Goal: Find specific page/section: Find specific page/section

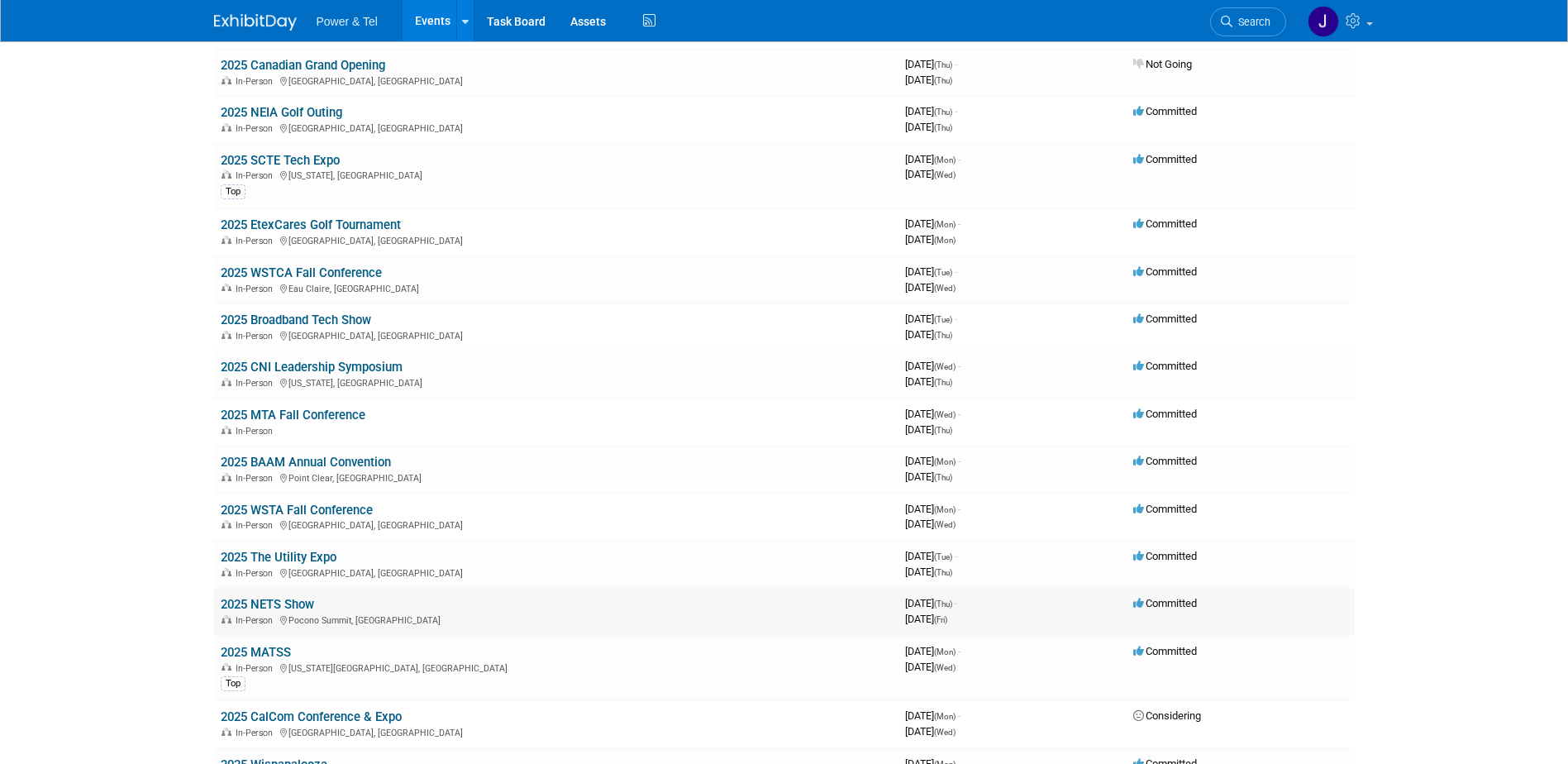
scroll to position [909, 0]
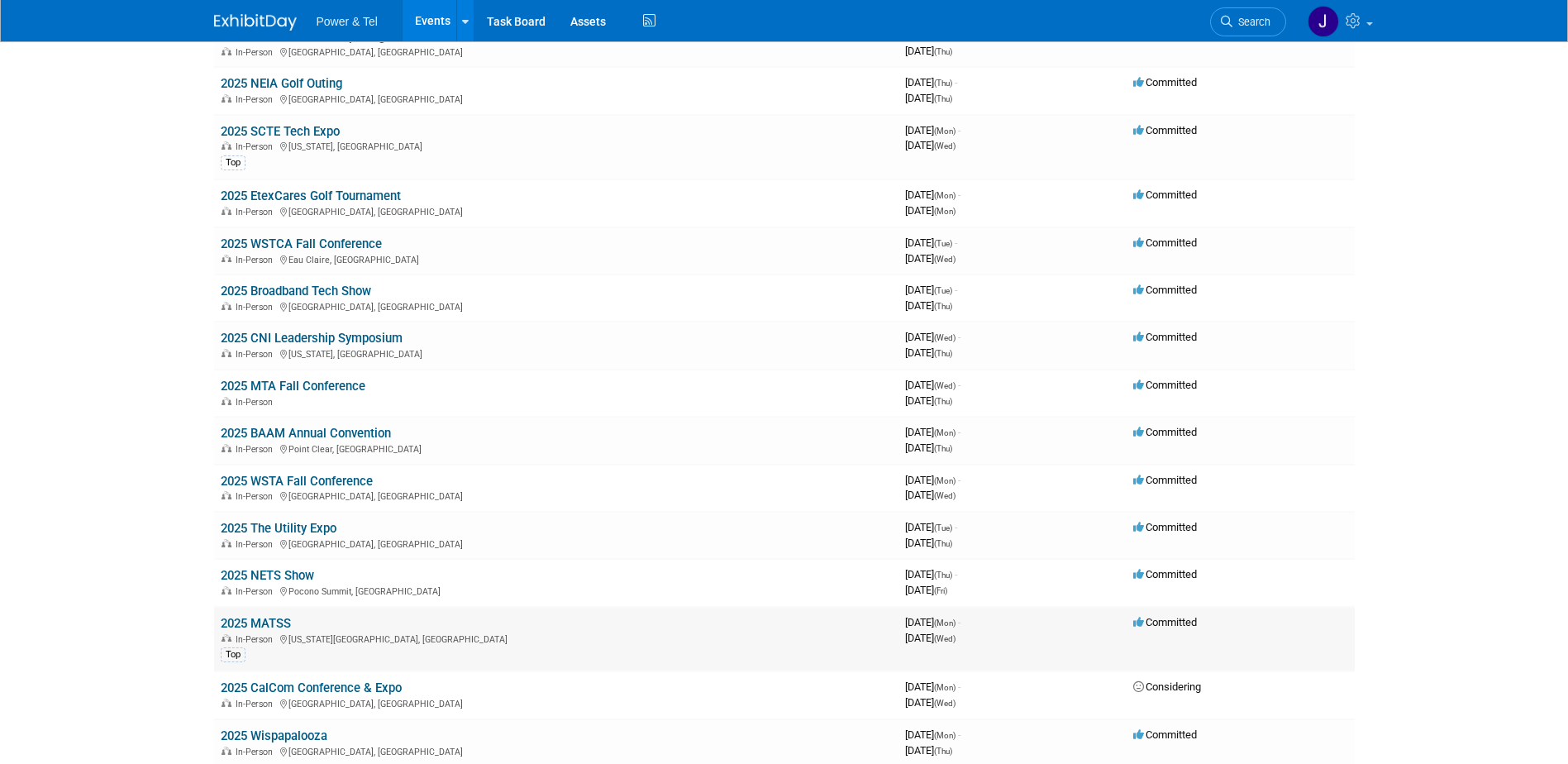
click at [263, 624] on link "2025 MATSS" at bounding box center [256, 622] width 71 height 15
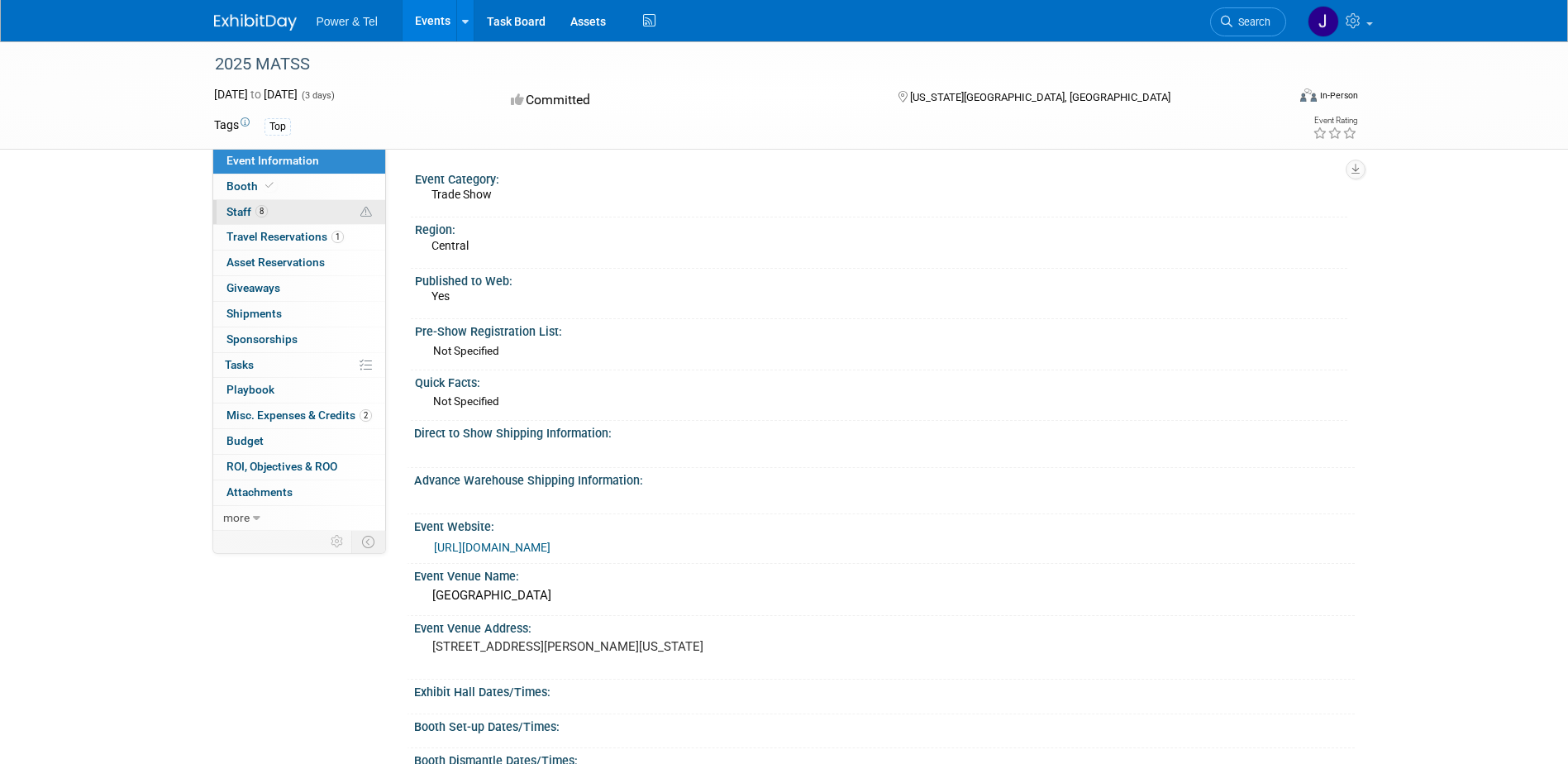
click at [234, 208] on span "Staff 8" at bounding box center [247, 212] width 42 height 14
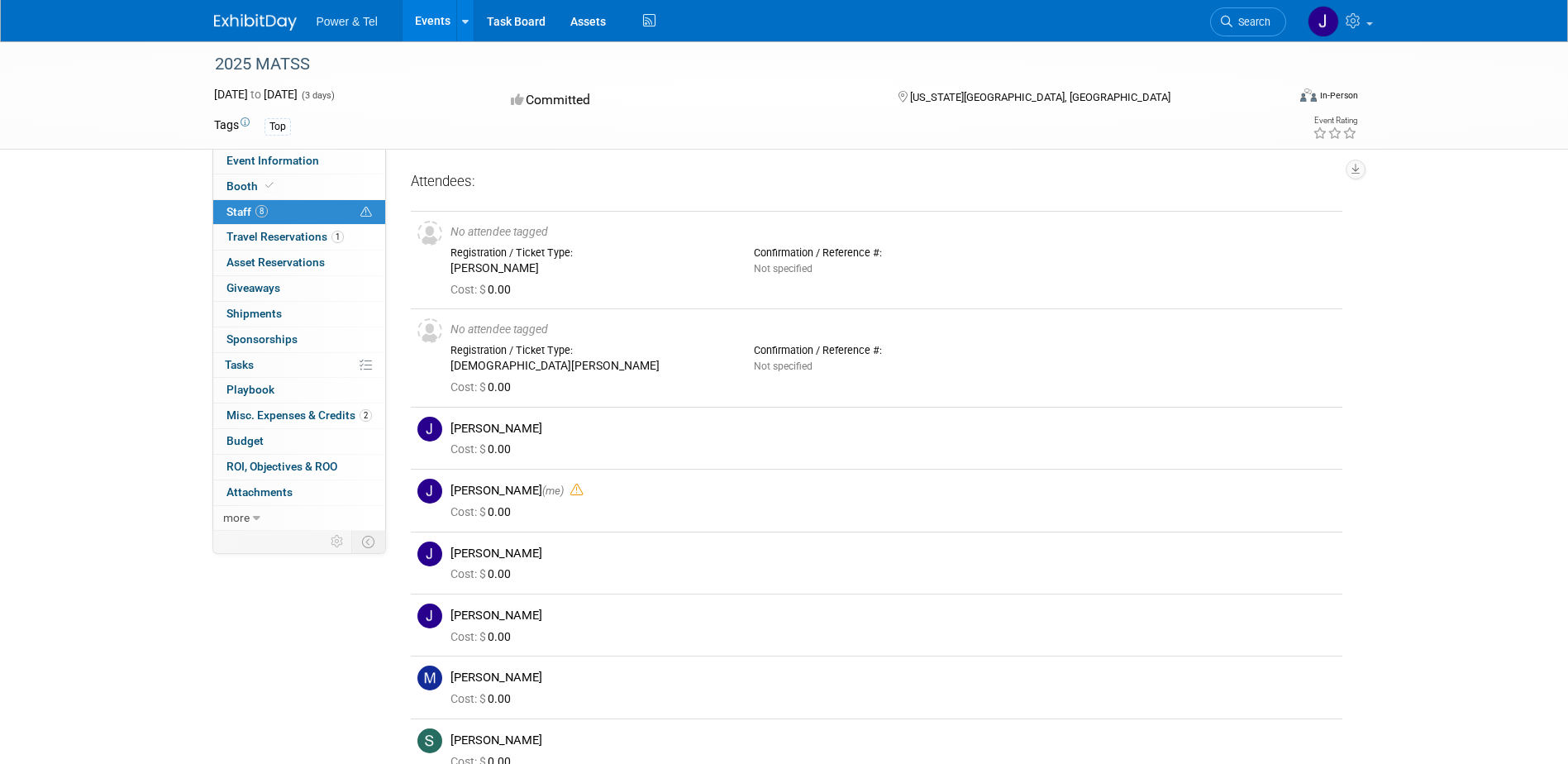
click at [749, 129] on div "Top" at bounding box center [714, 126] width 899 height 18
click at [239, 210] on span "Staff 8" at bounding box center [247, 212] width 42 height 14
click at [80, 345] on div "2025 MATSS Oct 13, 2025 to Oct 15, 2025 (3 days) Oct 13, 2025 to Oct 15, 2025 C…" at bounding box center [784, 436] width 1568 height 789
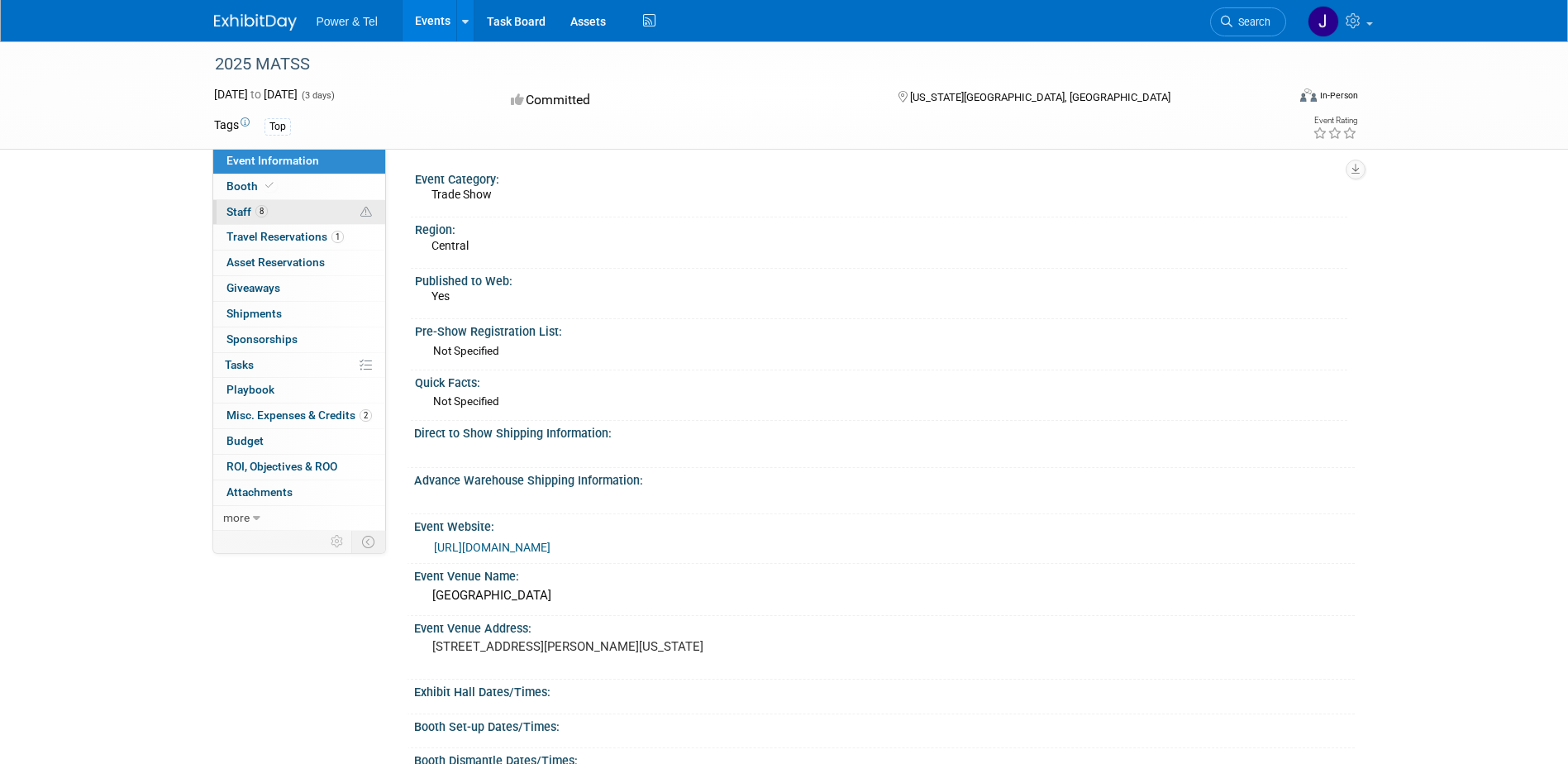
click at [228, 214] on span "Staff 8" at bounding box center [247, 212] width 42 height 14
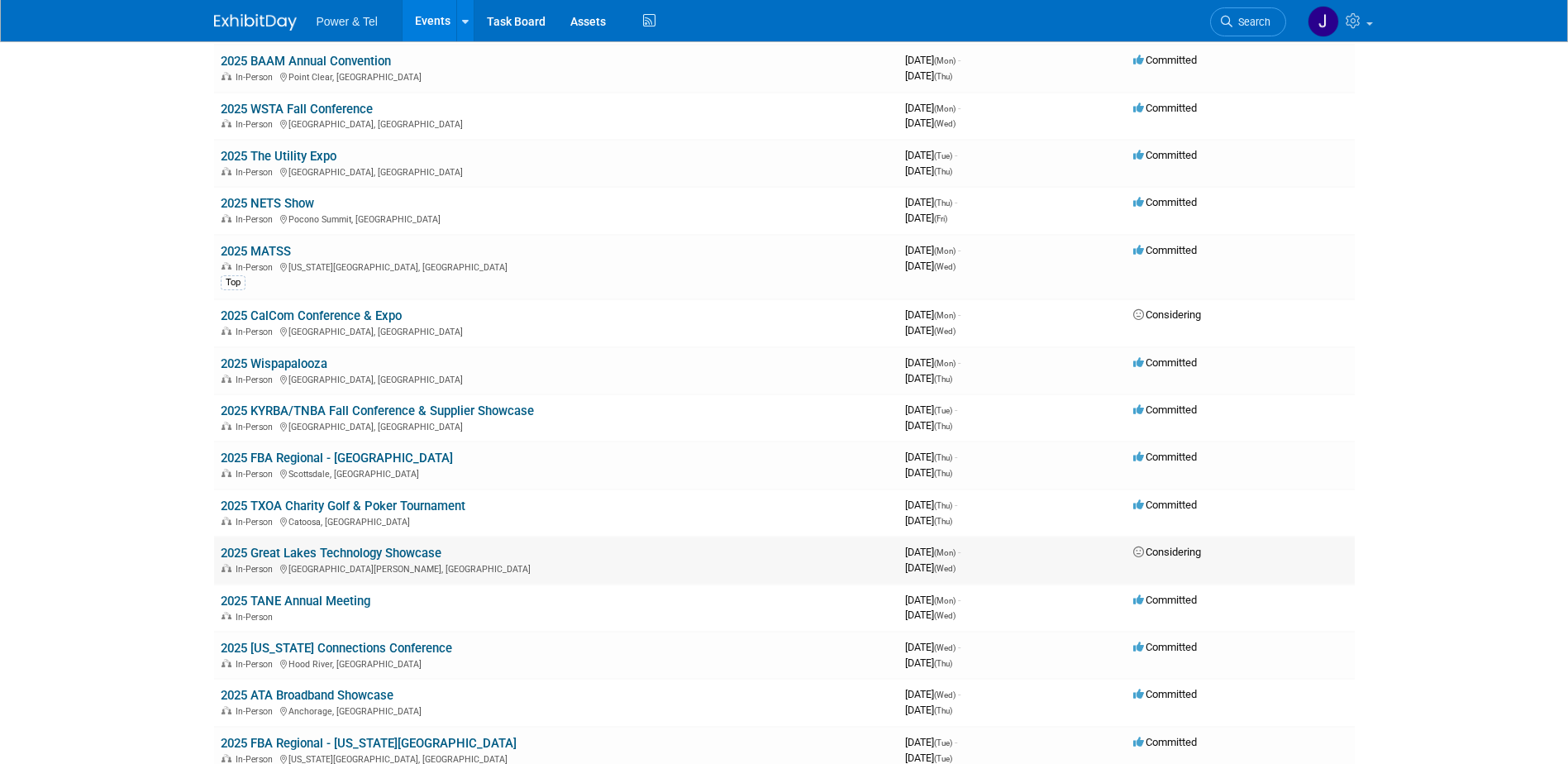
scroll to position [1323, 0]
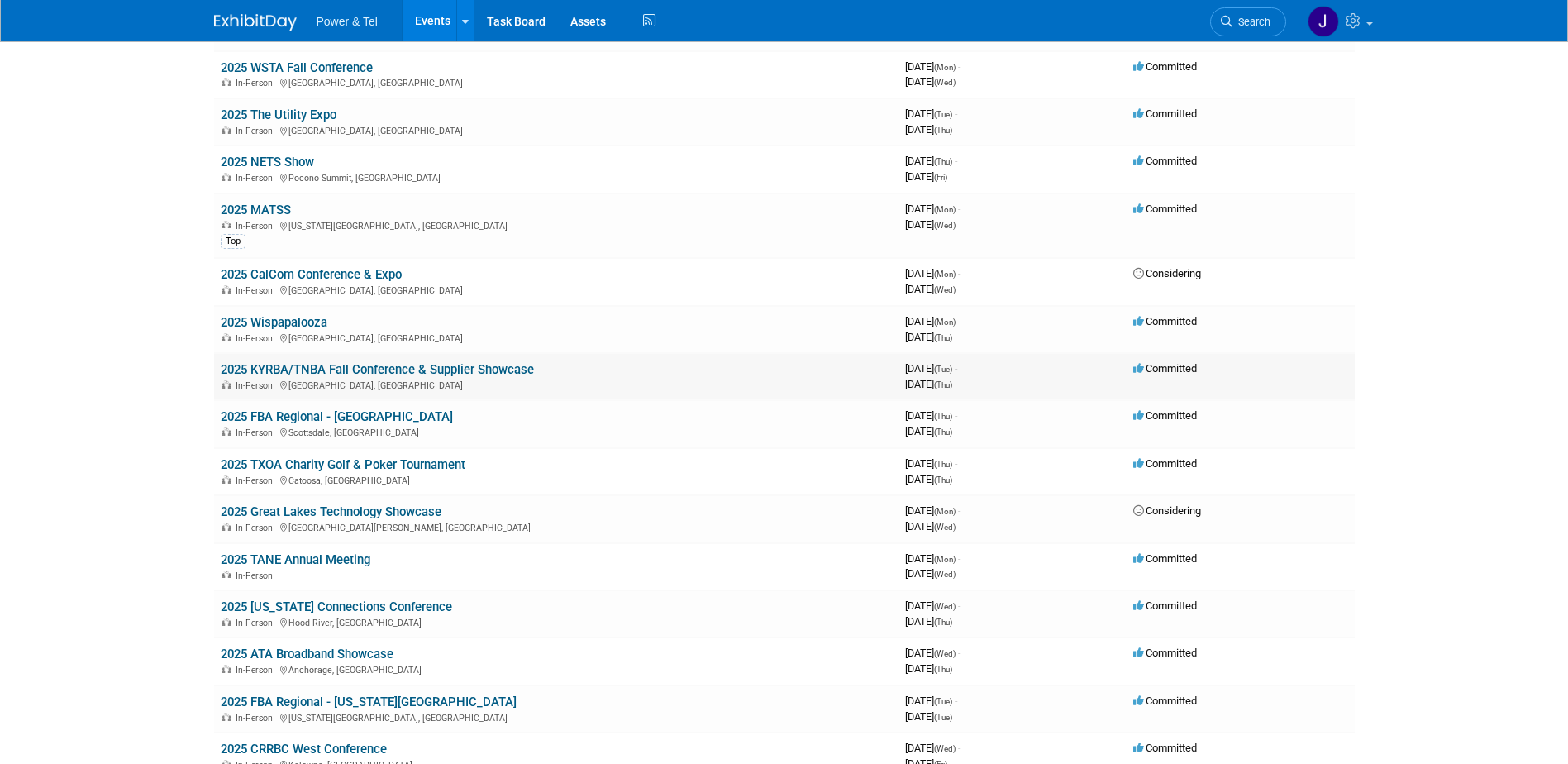
click at [332, 366] on link "2025 KYRBA/TNBA Fall Conference & Supplier Showcase" at bounding box center [377, 369] width 313 height 15
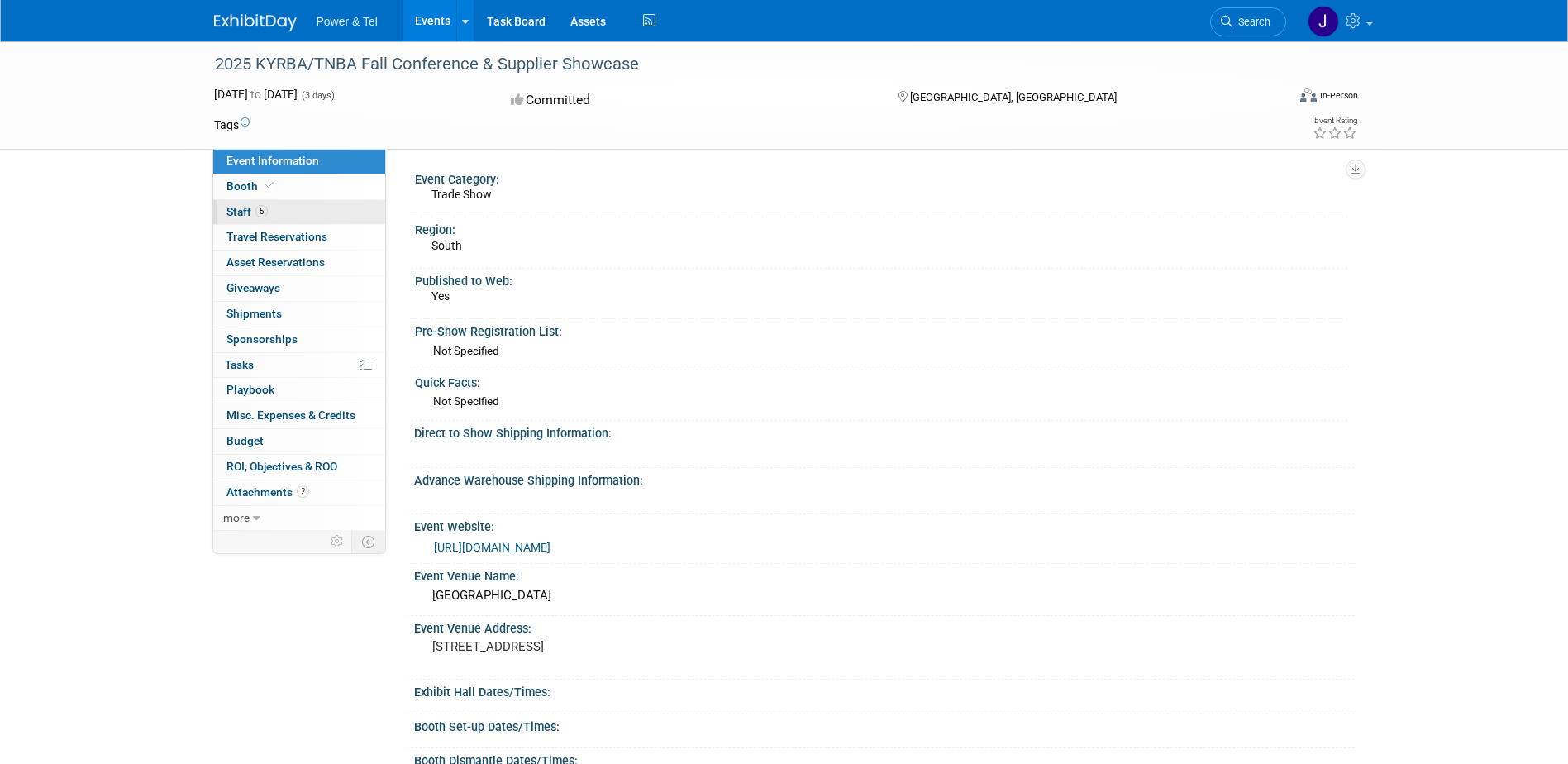
click at [245, 213] on span "Staff 5" at bounding box center [247, 212] width 42 height 14
